Goal: Transaction & Acquisition: Book appointment/travel/reservation

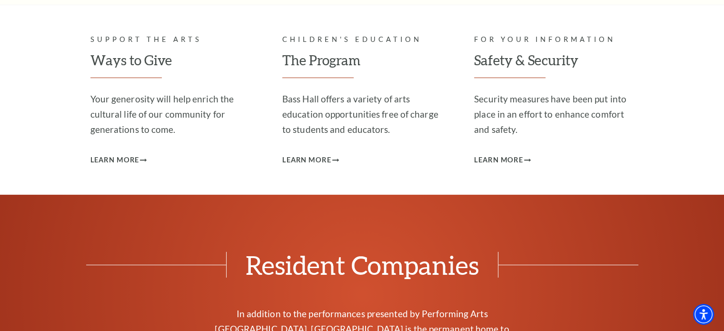
scroll to position [2808, 0]
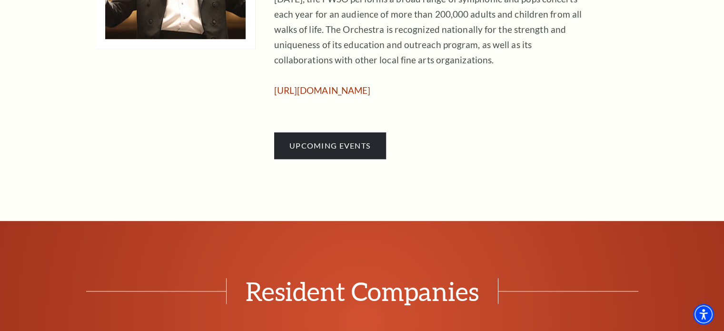
scroll to position [666, 0]
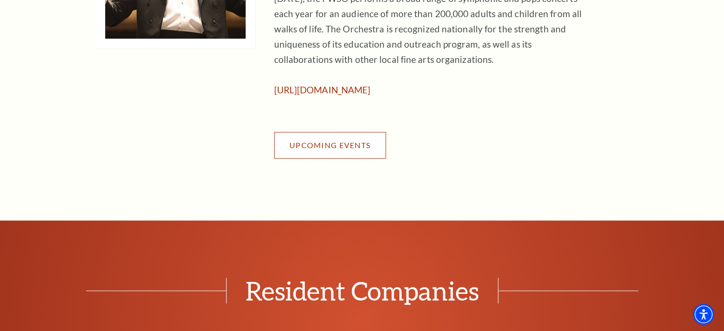
click at [308, 146] on span "Upcoming Events" at bounding box center [329, 144] width 81 height 9
